Goal: Task Accomplishment & Management: Use online tool/utility

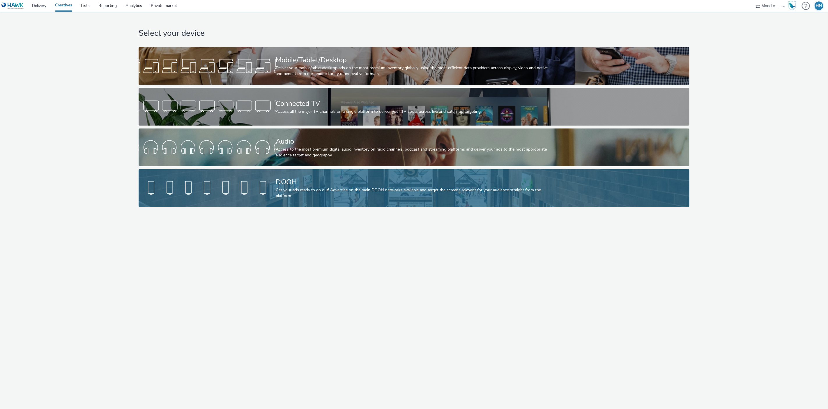
click at [292, 189] on div "Get your ads ready to go out! Advertise on the main DOOH networks available and…" at bounding box center [413, 193] width 274 height 12
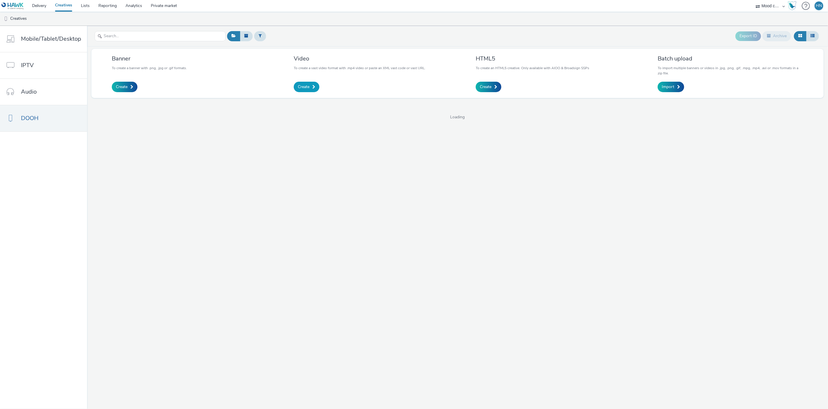
click at [299, 87] on span "Create" at bounding box center [304, 87] width 12 height 6
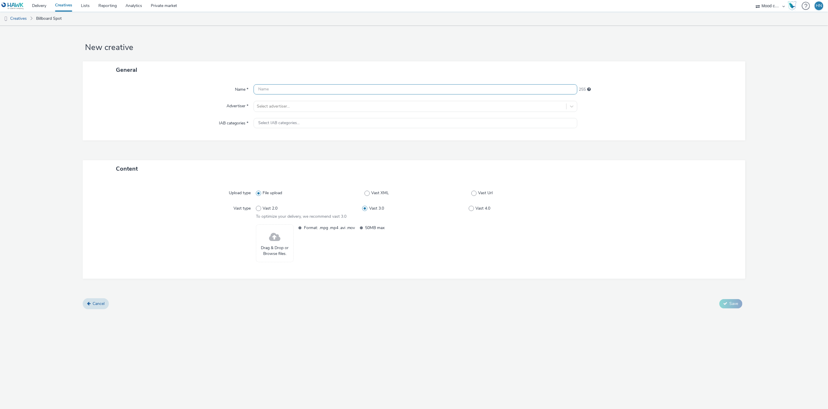
click at [300, 88] on input "text" at bounding box center [415, 89] width 324 height 10
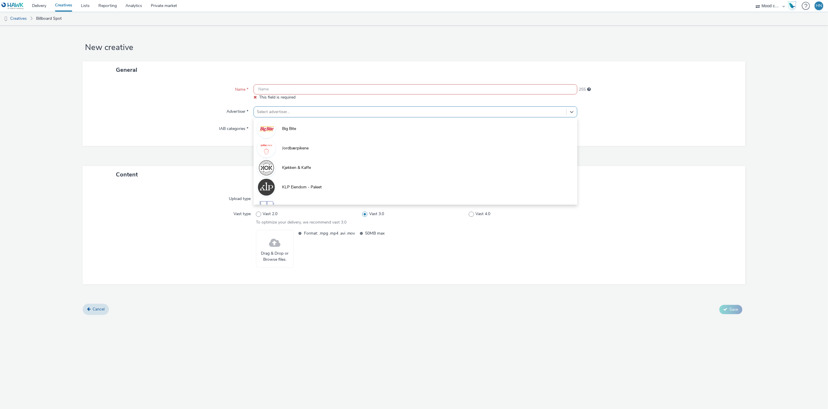
click at [290, 110] on div at bounding box center [410, 112] width 307 height 7
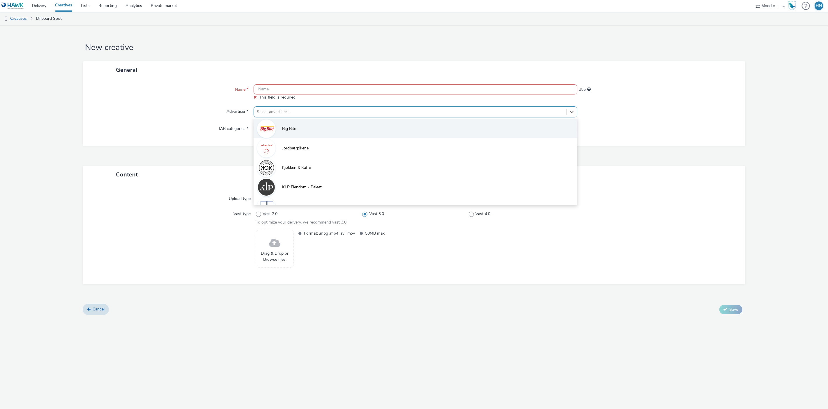
click at [297, 129] on li "Big Bite" at bounding box center [415, 128] width 324 height 19
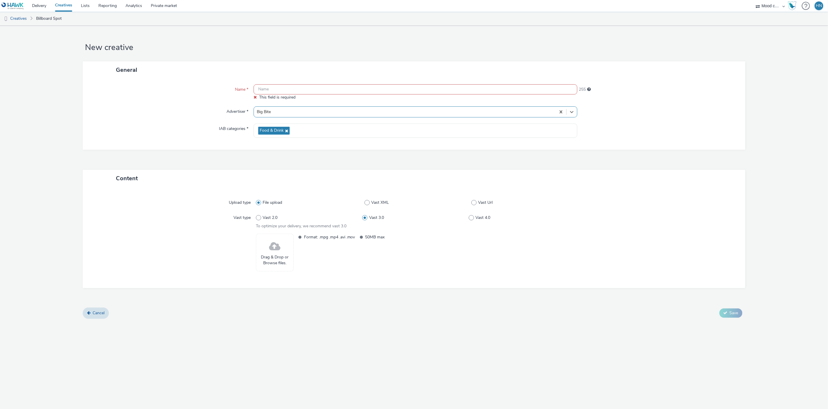
click at [299, 88] on input "text" at bounding box center [415, 89] width 324 height 10
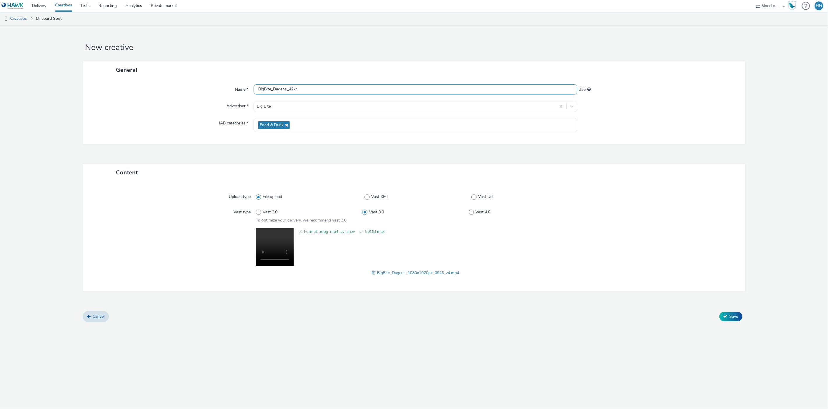
click at [258, 89] on input "BigBite_Dagens_42kr" at bounding box center [415, 89] width 324 height 10
type input "251001_BigBite_Dagens_42kr"
click at [731, 317] on span "Save" at bounding box center [733, 317] width 9 height 6
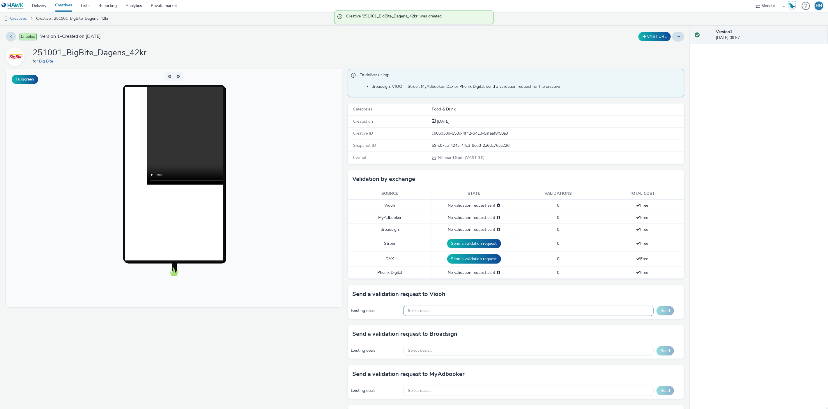
click at [465, 311] on div "Select deals..." at bounding box center [528, 311] width 250 height 10
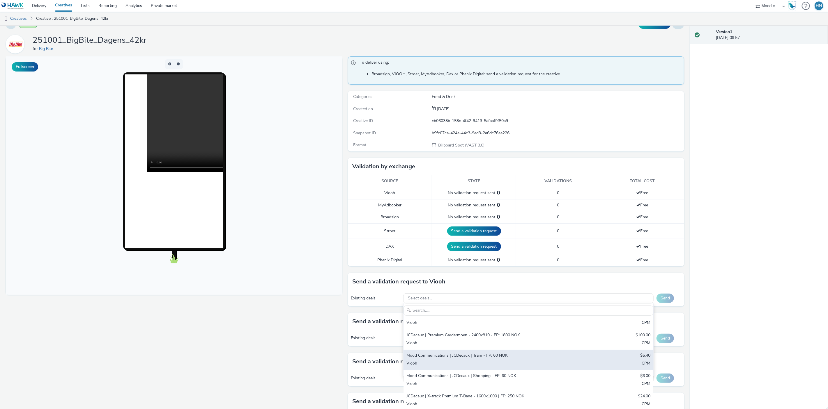
scroll to position [19, 0]
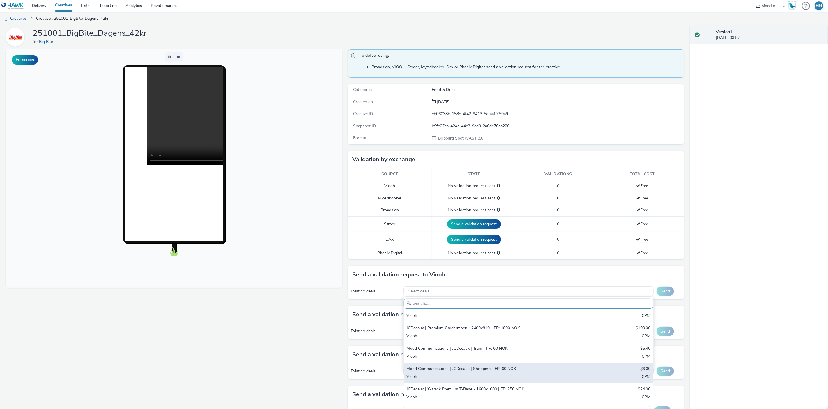
click at [496, 368] on div "Mood Communications | JCDecaux | Shopping - FP: 60 NOK" at bounding box center [487, 369] width 162 height 7
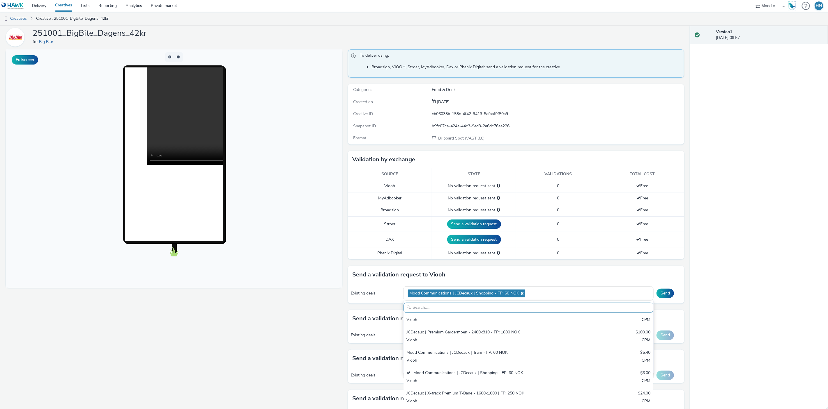
click at [729, 296] on div "Version 1 01 October 2025, 09:57" at bounding box center [759, 218] width 138 height 384
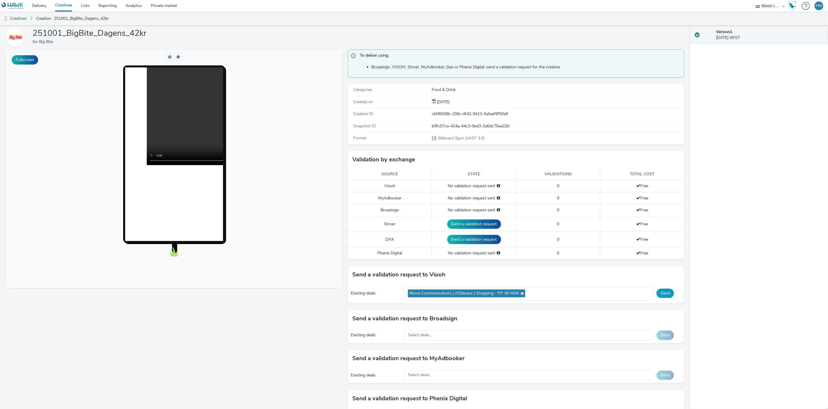
click at [666, 293] on button "Send" at bounding box center [664, 293] width 17 height 9
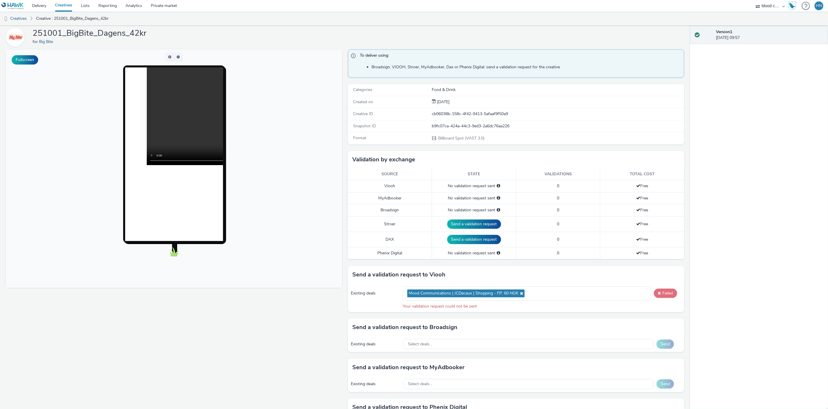
click at [666, 294] on button "Failed" at bounding box center [665, 293] width 23 height 9
click at [663, 292] on button "Failed" at bounding box center [665, 293] width 23 height 9
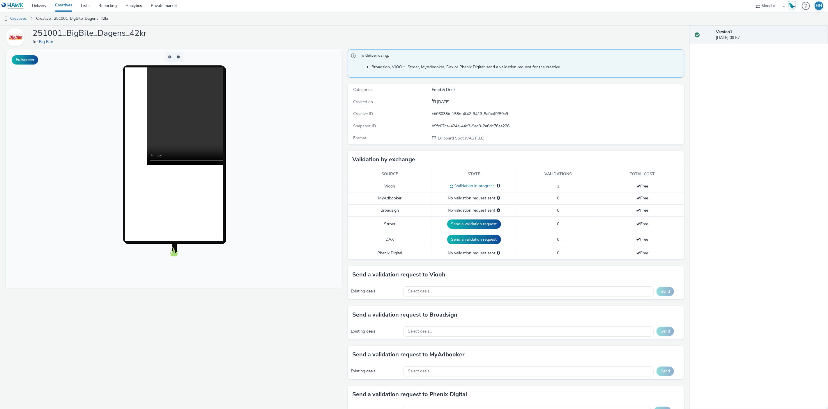
scroll to position [15, 0]
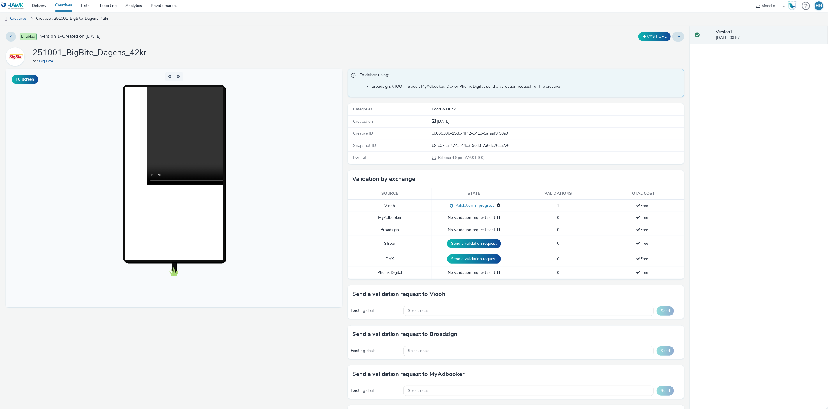
click at [62, 5] on link "Creatives" at bounding box center [64, 6] width 26 height 12
